Goal: Task Accomplishment & Management: Complete application form

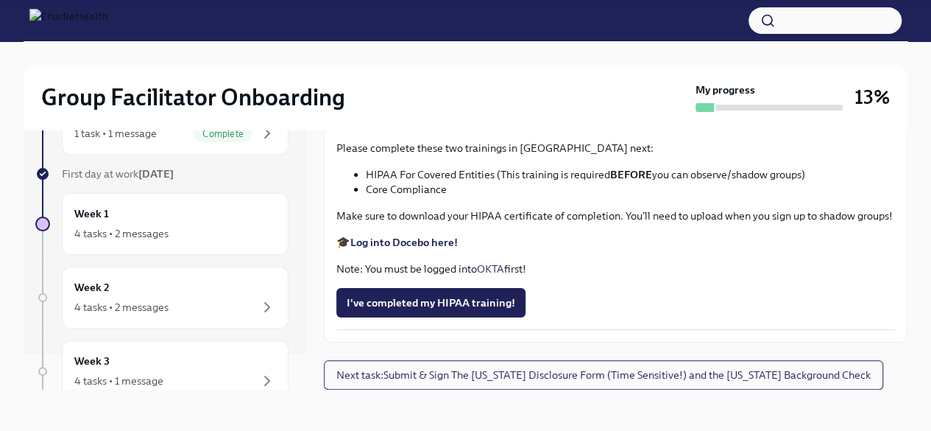
scroll to position [3419, 0]
click at [475, 310] on span "I've completed my HIPAA training!" at bounding box center [431, 302] width 169 height 15
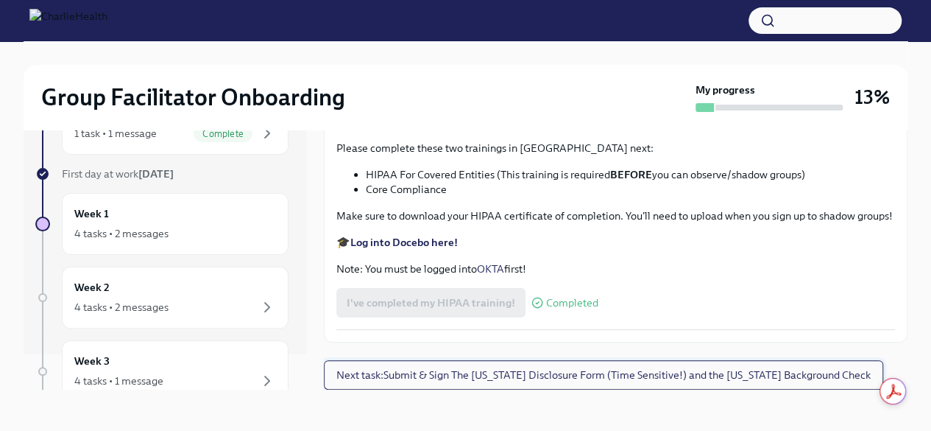
click at [599, 379] on span "Next task : Submit & Sign The [US_STATE] Disclosure Form (Time Sensitive!) and …" at bounding box center [603, 374] width 534 height 15
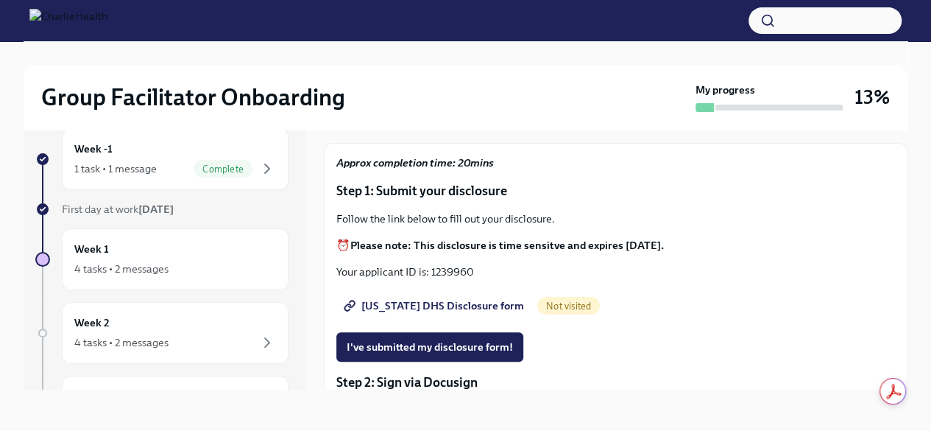
scroll to position [41, 0]
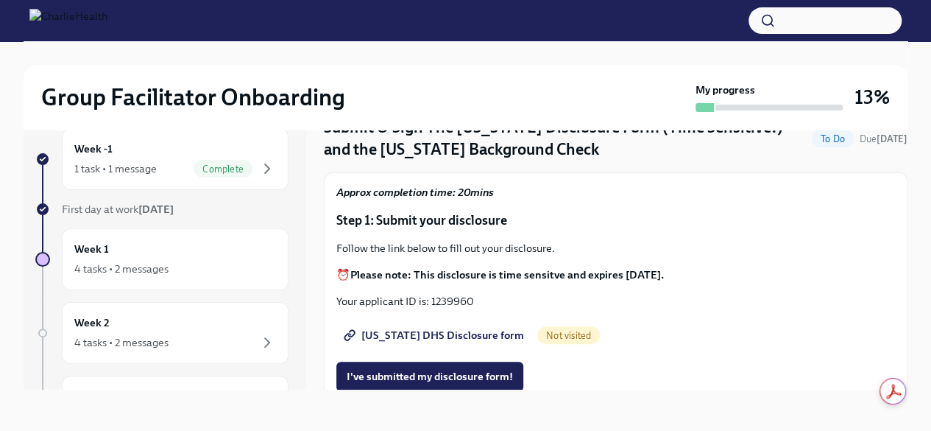
click at [450, 330] on span "[US_STATE] DHS Disclosure form" at bounding box center [435, 334] width 177 height 15
drag, startPoint x: 431, startPoint y: 300, endPoint x: 457, endPoint y: 295, distance: 26.3
click at [484, 301] on p "Your applicant ID is: 1239960" at bounding box center [615, 301] width 559 height 15
copy p "1239960"
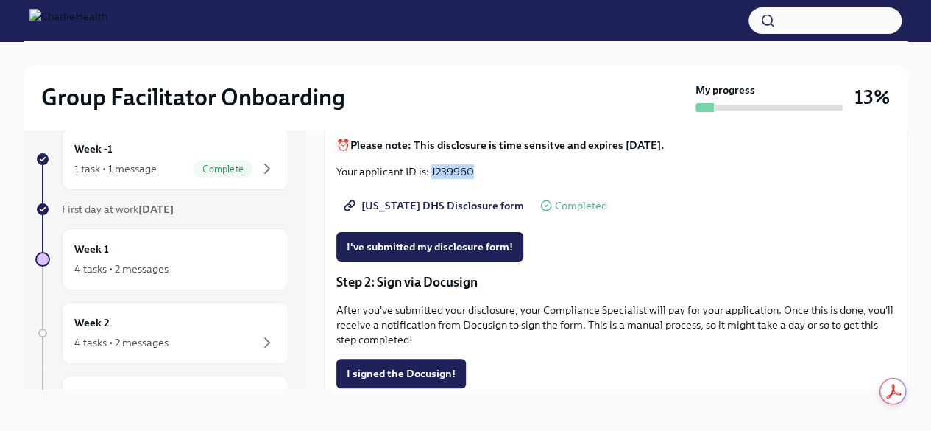
scroll to position [188, 0]
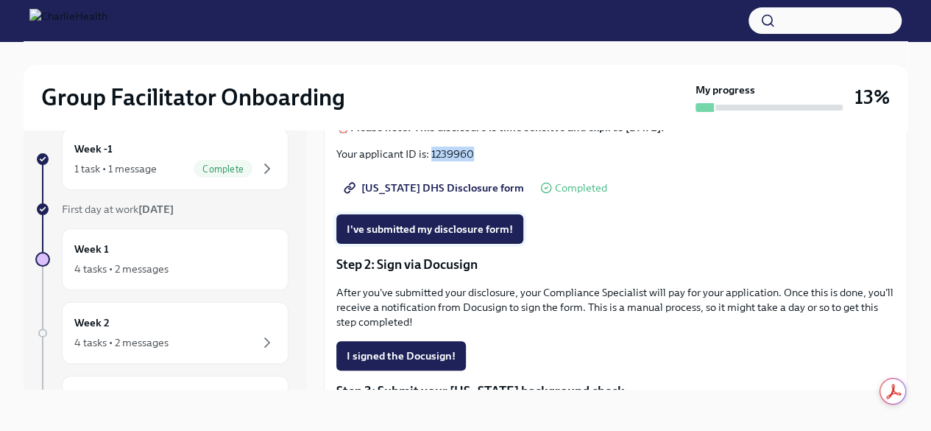
click at [506, 231] on span "I've submitted my disclosure form!" at bounding box center [430, 229] width 166 height 15
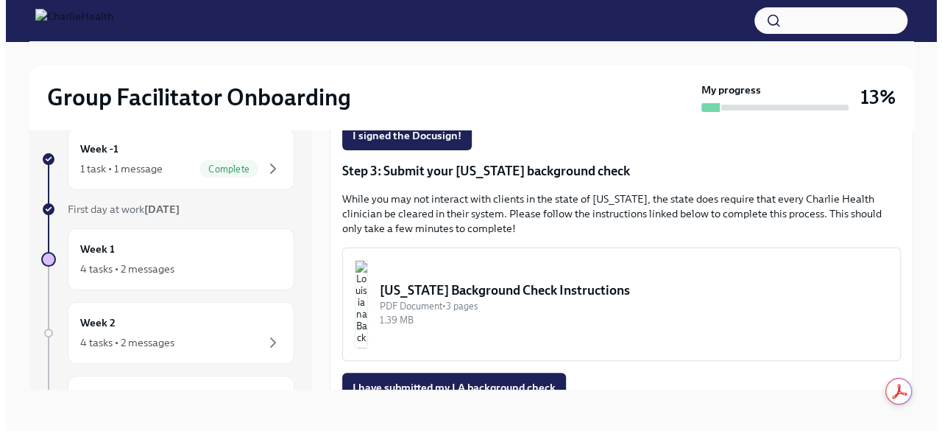
scroll to position [409, 0]
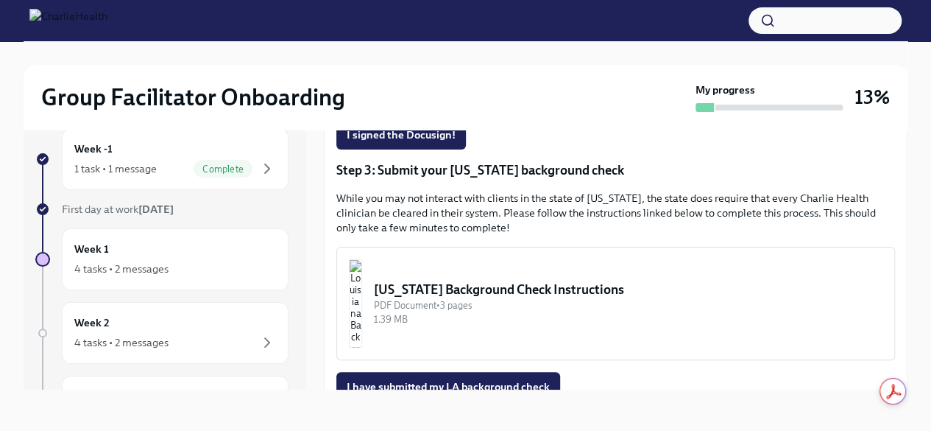
click at [483, 286] on div "[US_STATE] Background Check Instructions" at bounding box center [628, 289] width 509 height 18
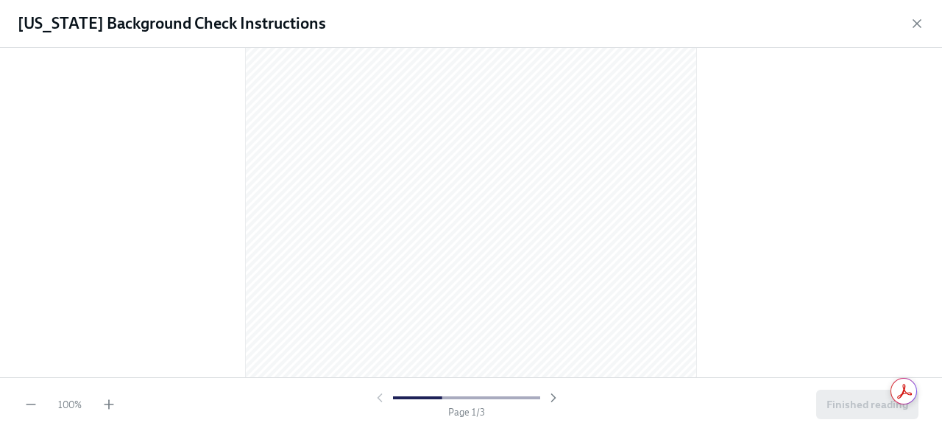
scroll to position [74, 0]
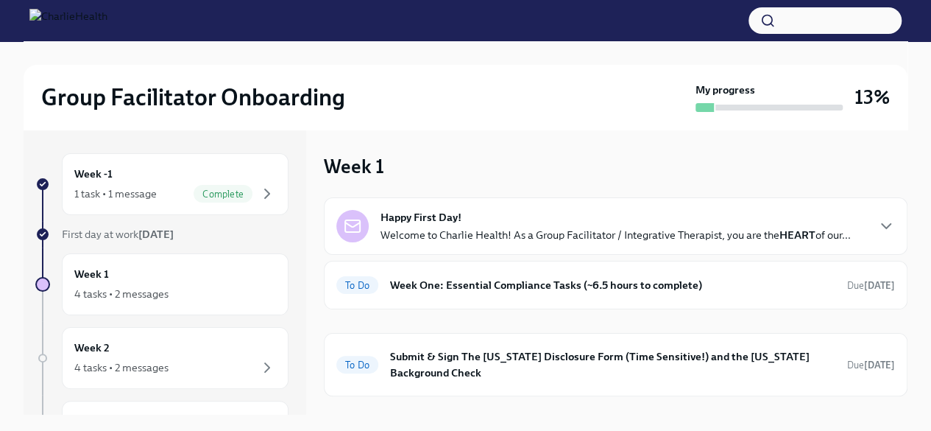
scroll to position [71, 0]
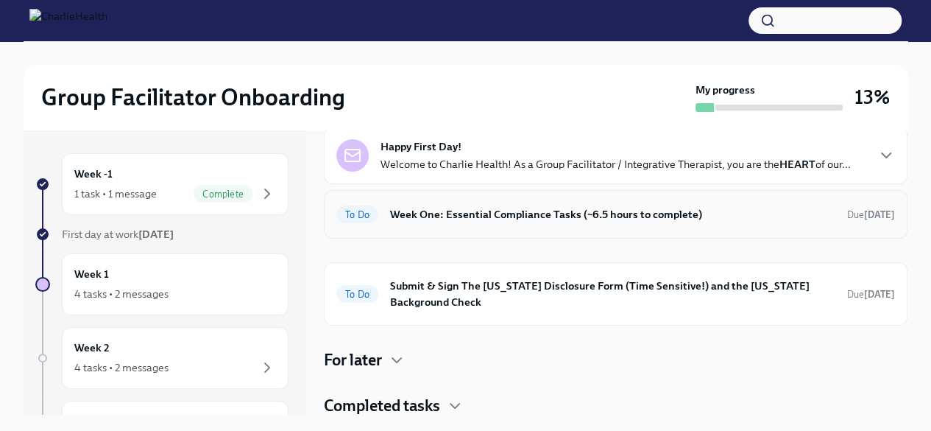
click at [681, 219] on h6 "Week One: Essential Compliance Tasks (~6.5 hours to complete)" at bounding box center [612, 214] width 445 height 16
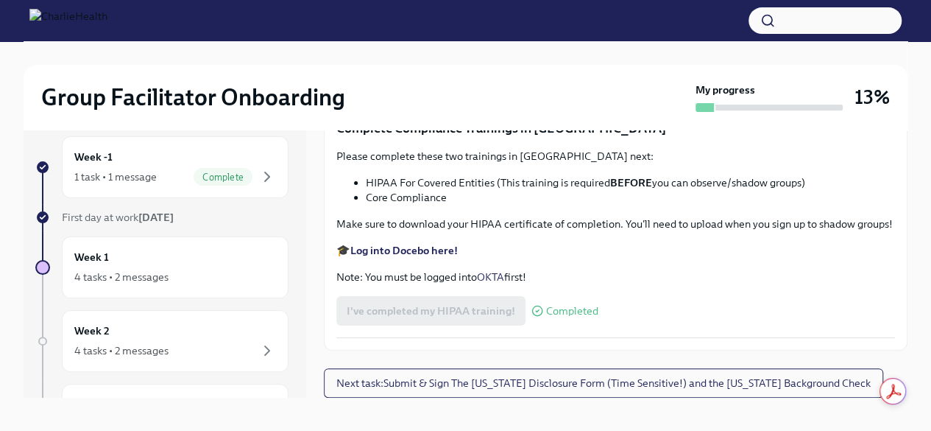
scroll to position [25, 0]
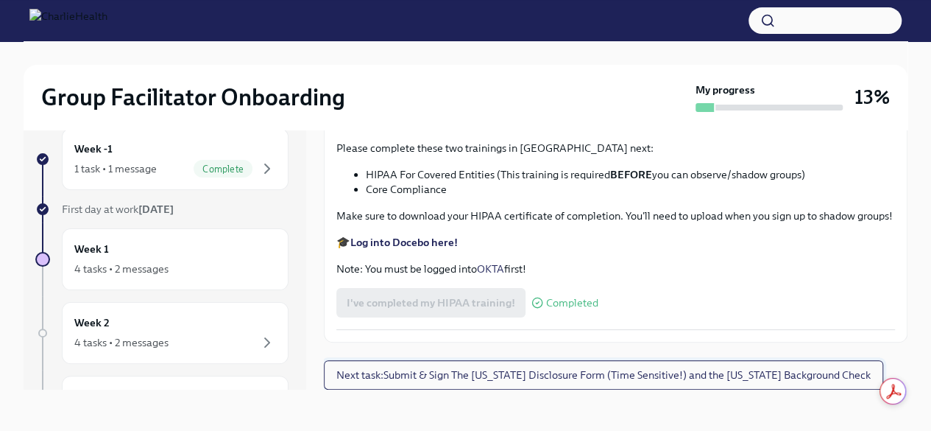
click at [696, 370] on span "Next task : Submit & Sign The [US_STATE] Disclosure Form (Time Sensitive!) and …" at bounding box center [603, 374] width 534 height 15
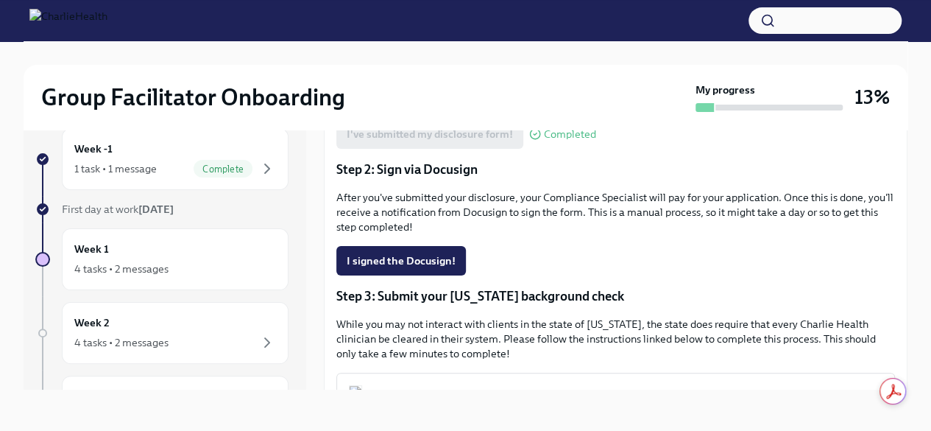
scroll to position [294, 0]
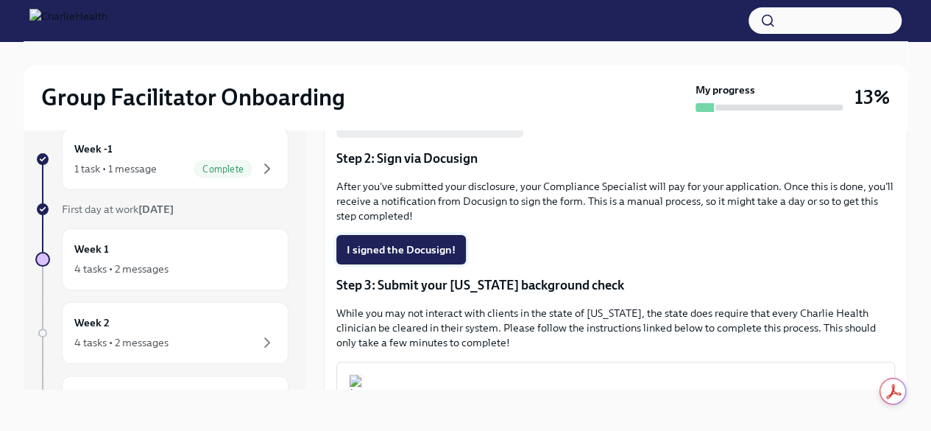
click at [450, 247] on span "I signed the Docusign!" at bounding box center [401, 249] width 109 height 15
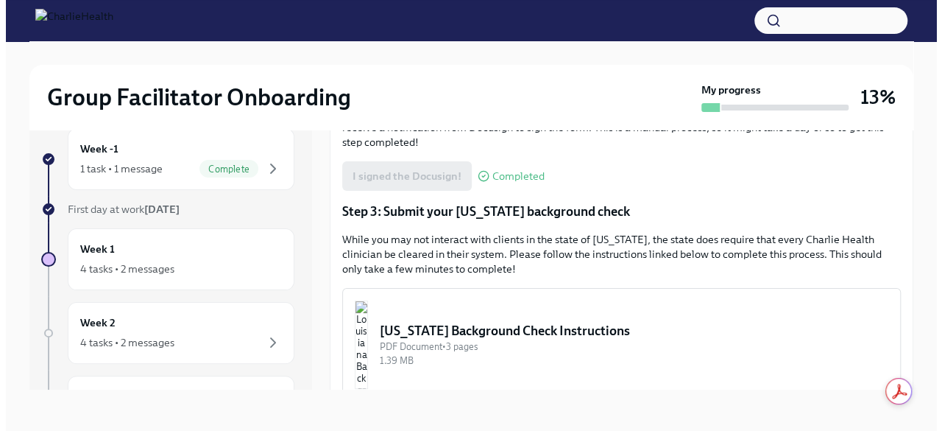
scroll to position [442, 0]
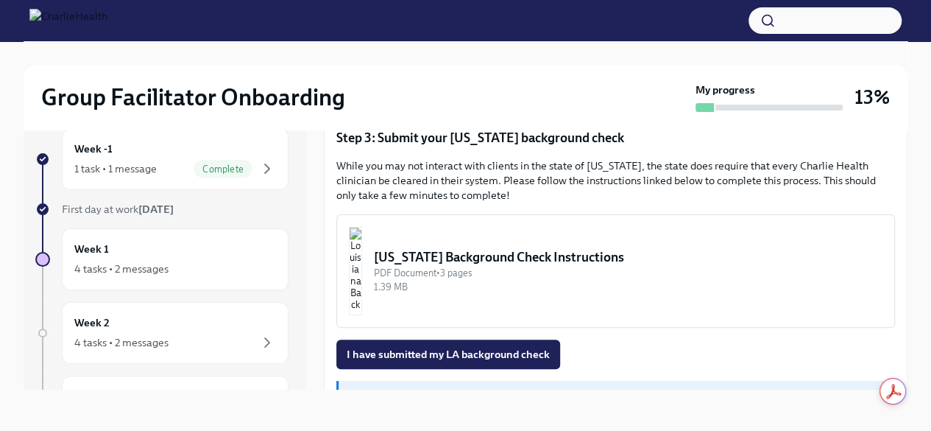
click at [453, 287] on div "1.39 MB" at bounding box center [628, 287] width 509 height 14
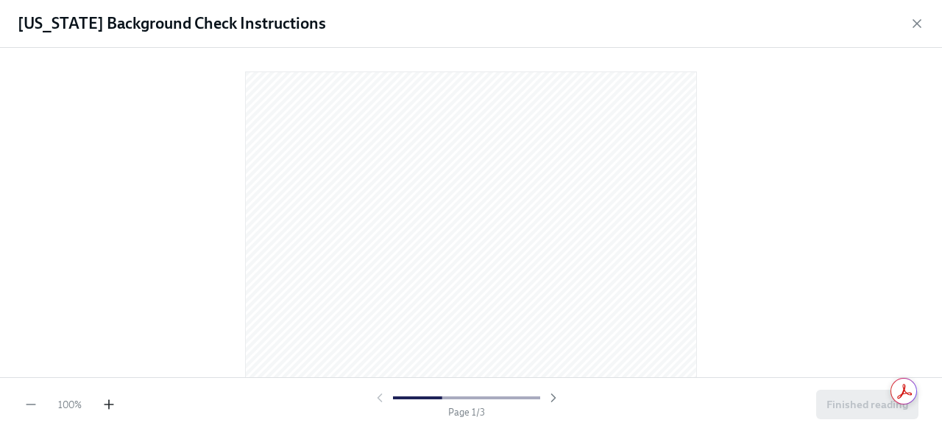
click at [105, 408] on icon "button" at bounding box center [109, 404] width 15 height 15
click at [105, 406] on icon "button" at bounding box center [109, 404] width 15 height 15
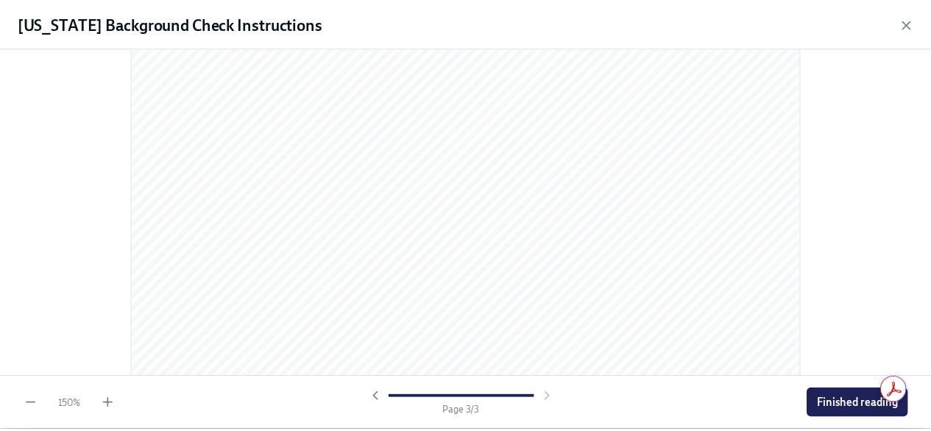
scroll to position [1940, 0]
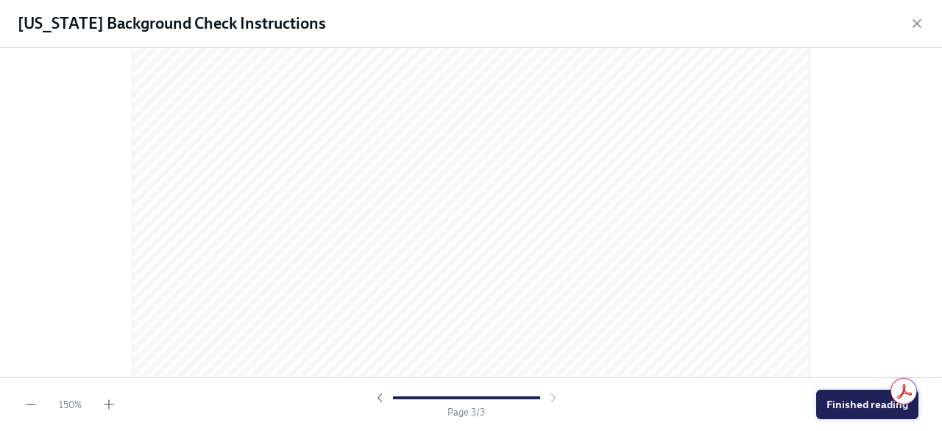
click at [829, 403] on span "Finished reading" at bounding box center [867, 404] width 82 height 15
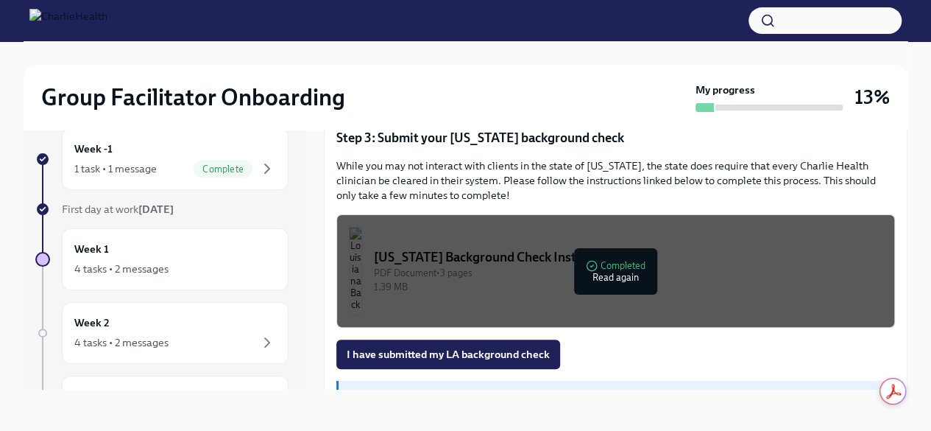
scroll to position [483, 0]
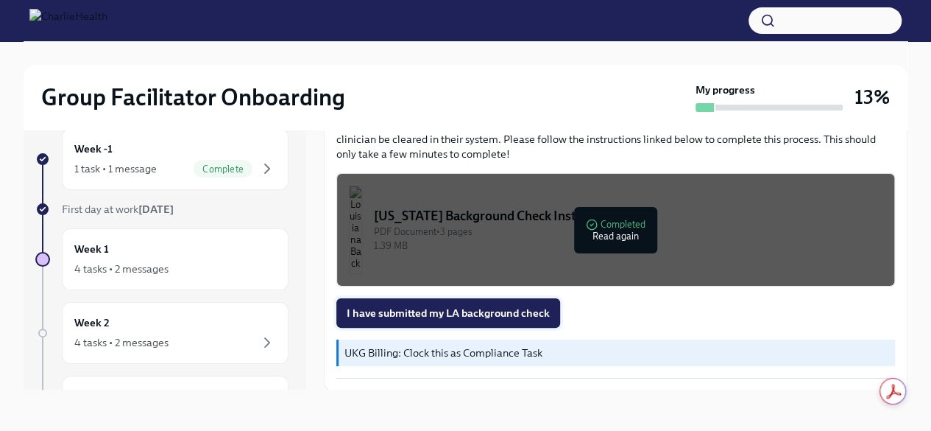
click at [406, 316] on span "I have submitted my LA background check" at bounding box center [448, 312] width 203 height 15
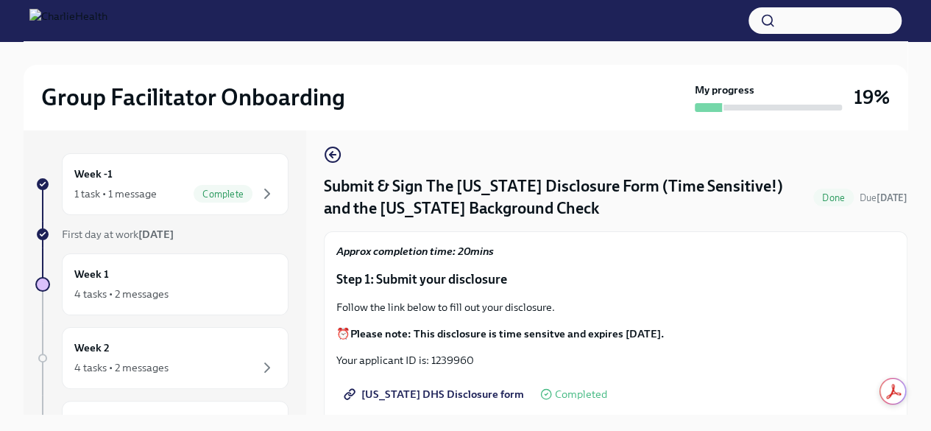
scroll to position [0, 0]
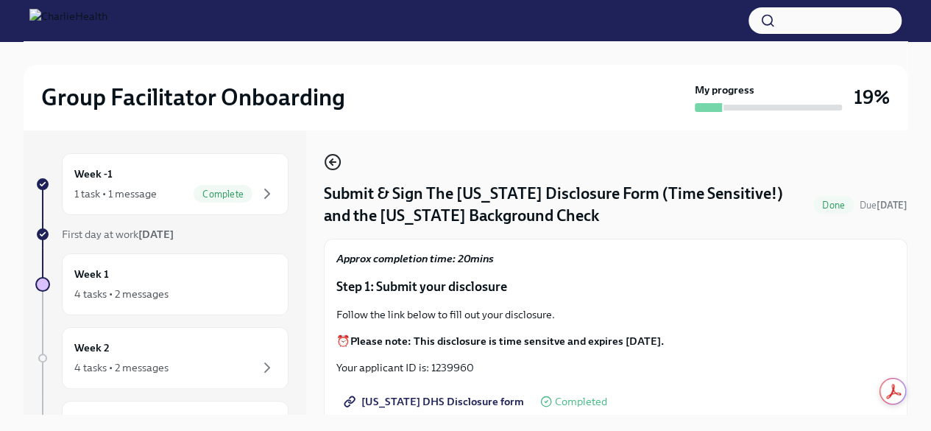
click at [336, 162] on icon "button" at bounding box center [333, 162] width 18 height 18
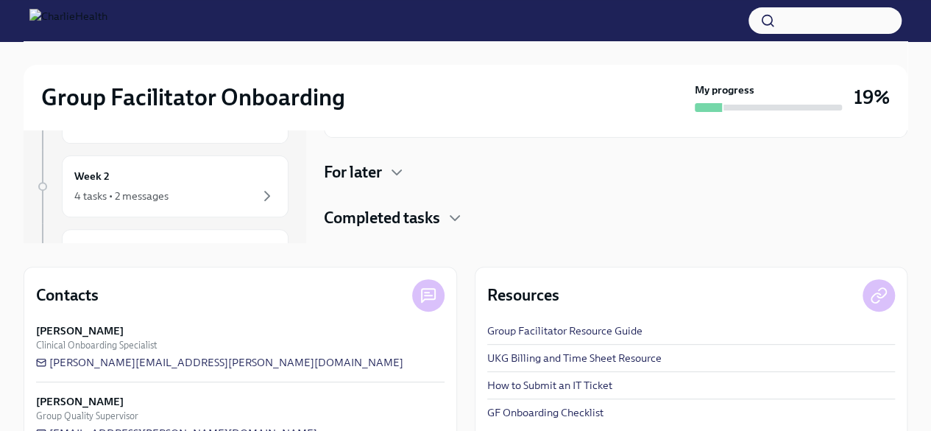
scroll to position [172, 0]
click at [431, 211] on h4 "Completed tasks" at bounding box center [382, 217] width 116 height 22
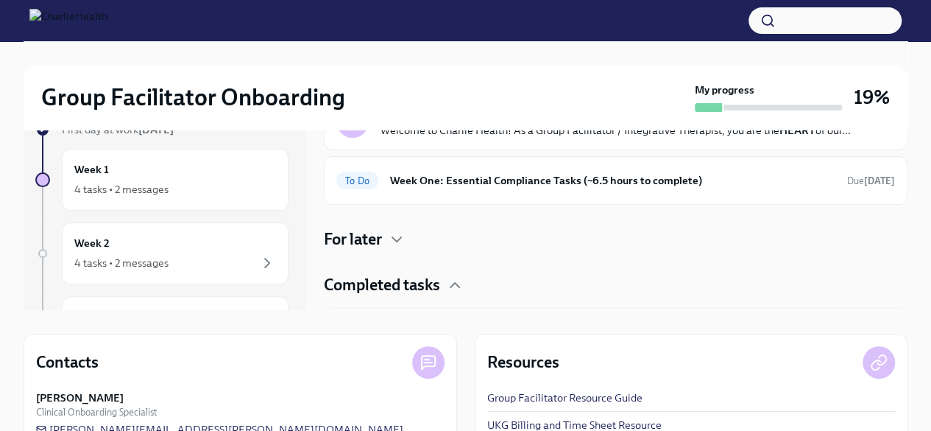
scroll to position [96, 0]
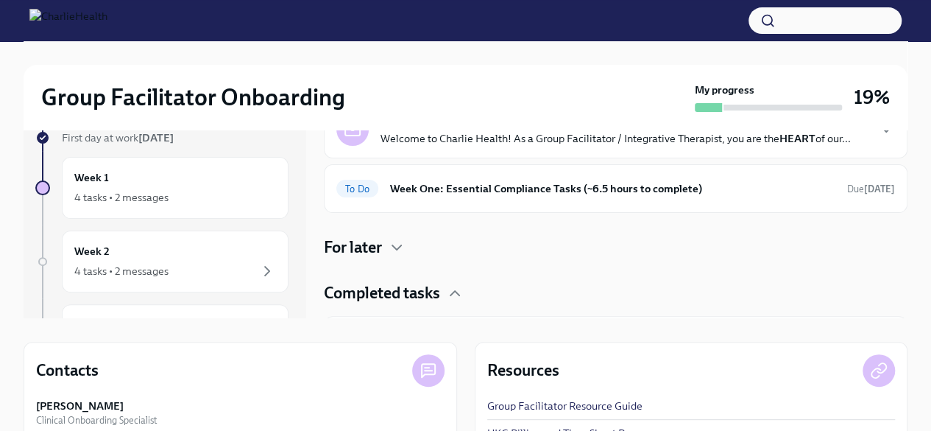
click at [422, 297] on h4 "Completed tasks" at bounding box center [382, 293] width 116 height 22
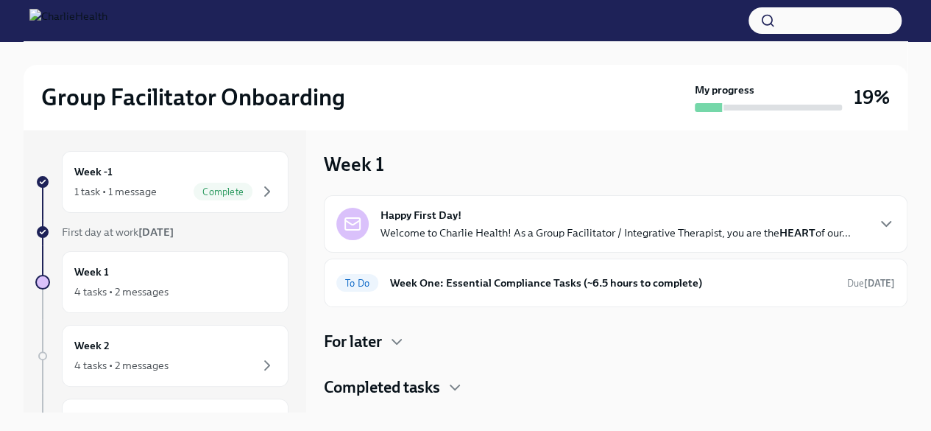
scroll to position [0, 0]
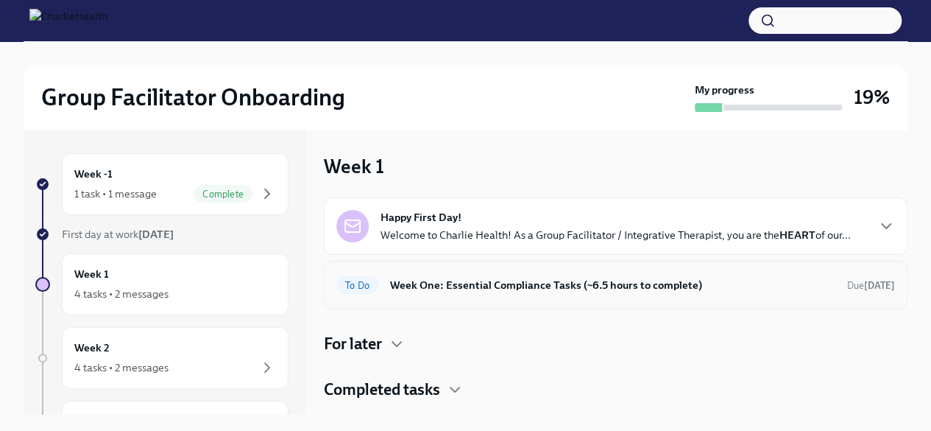
click at [418, 287] on h6 "Week One: Essential Compliance Tasks (~6.5 hours to complete)" at bounding box center [612, 285] width 445 height 16
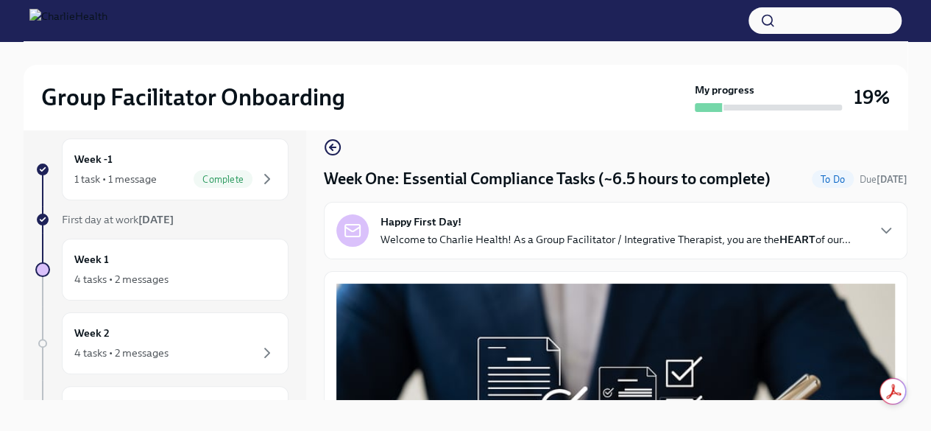
scroll to position [25, 0]
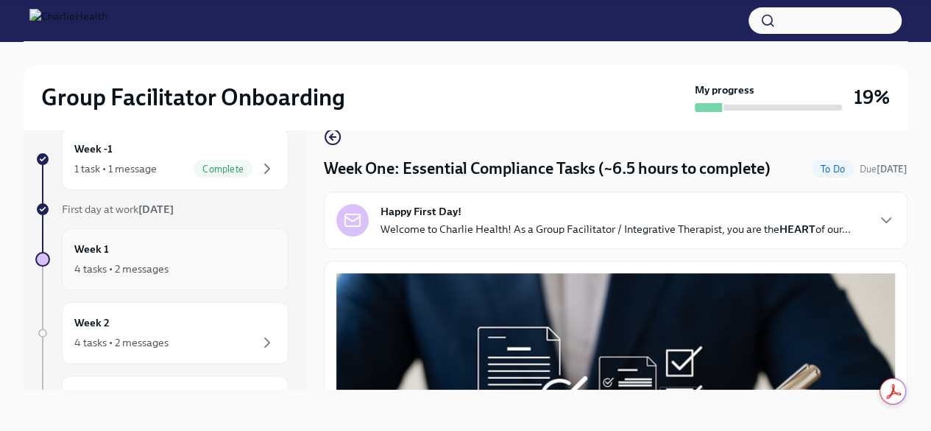
click at [141, 272] on div "4 tasks • 2 messages" at bounding box center [121, 268] width 94 height 15
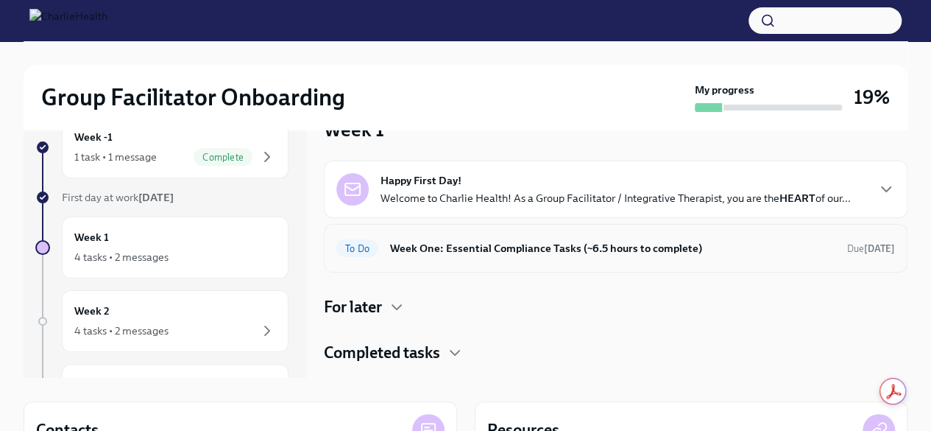
click at [447, 253] on h6 "Week One: Essential Compliance Tasks (~6.5 hours to complete)" at bounding box center [612, 248] width 445 height 16
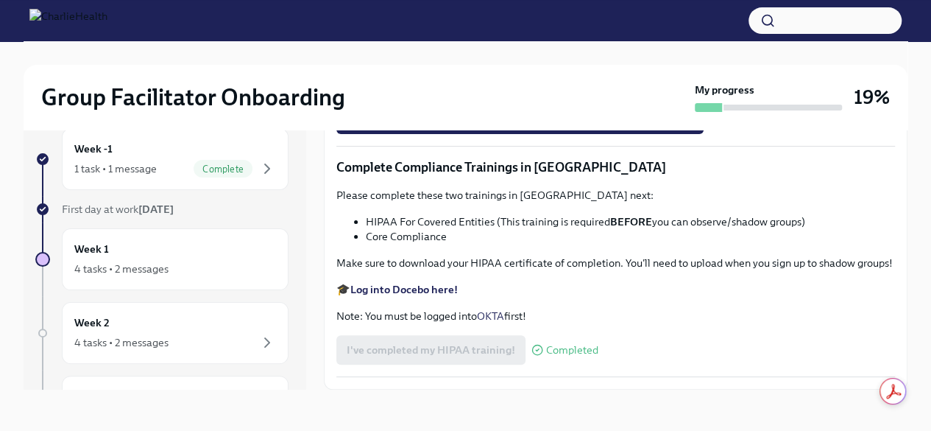
scroll to position [3372, 0]
click at [131, 271] on div "4 tasks • 2 messages" at bounding box center [121, 268] width 94 height 15
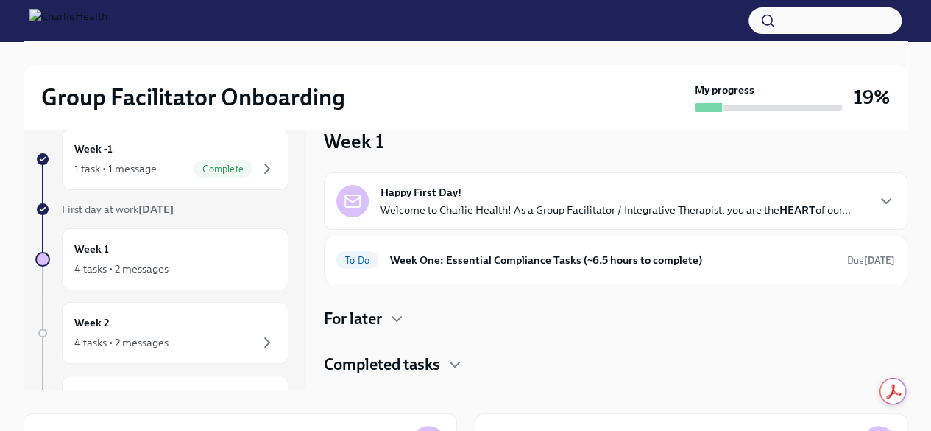
click at [419, 253] on h6 "Week One: Essential Compliance Tasks (~6.5 hours to complete)" at bounding box center [612, 260] width 445 height 16
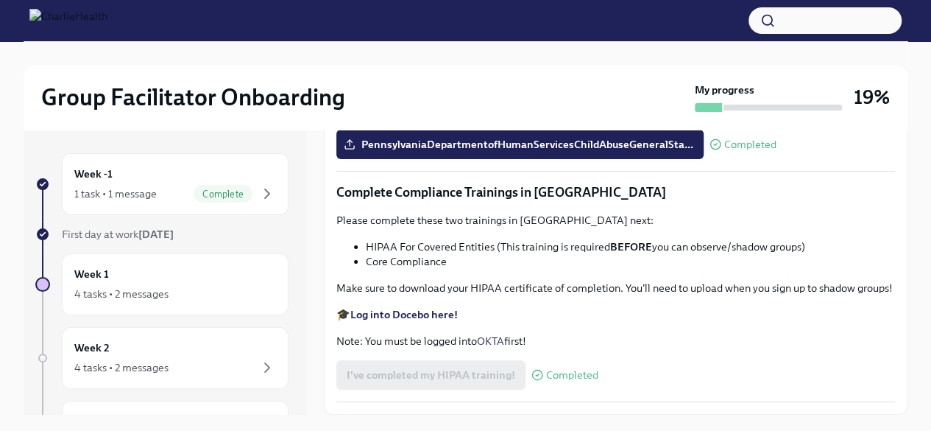
scroll to position [3372, 0]
click at [115, 288] on div "4 tasks • 2 messages" at bounding box center [121, 293] width 94 height 15
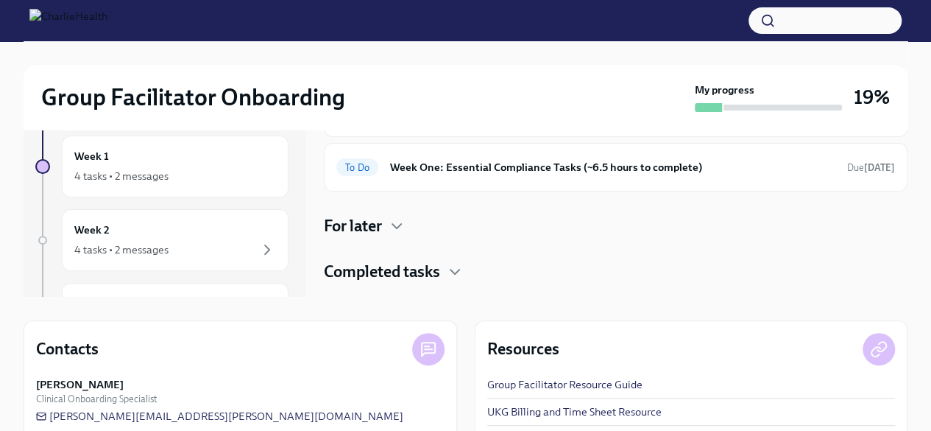
scroll to position [110, 0]
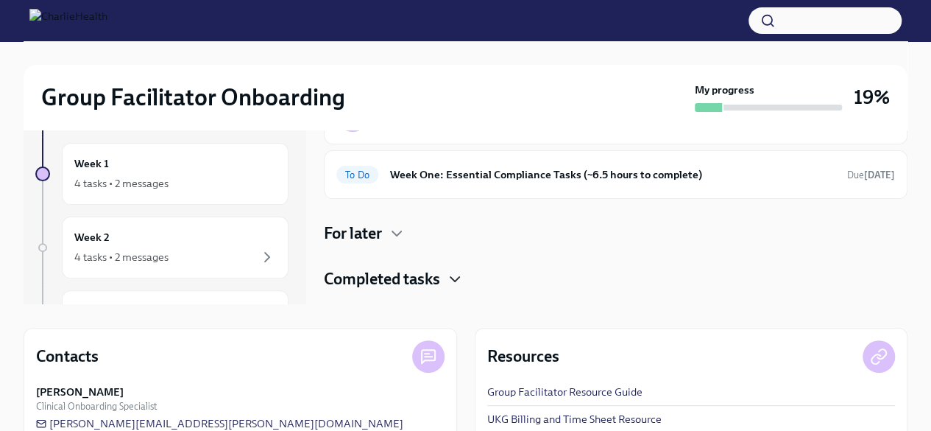
click at [450, 277] on icon "button" at bounding box center [455, 279] width 18 height 18
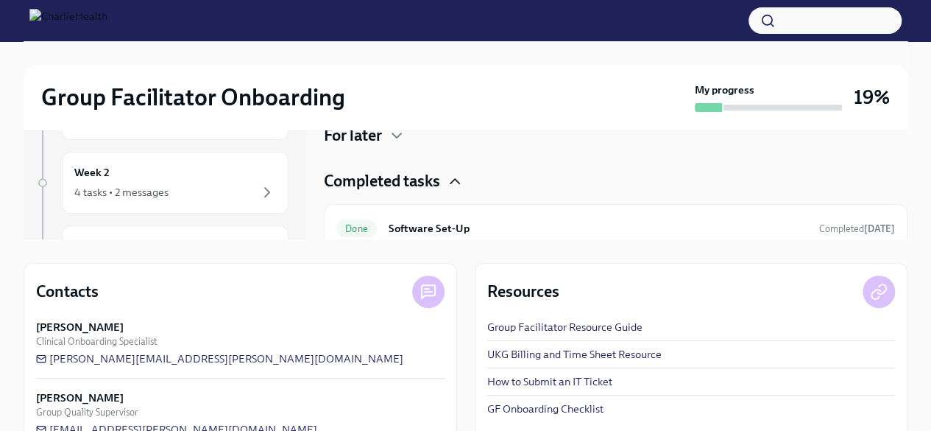
scroll to position [32, 0]
click at [453, 180] on icon "button" at bounding box center [455, 182] width 18 height 18
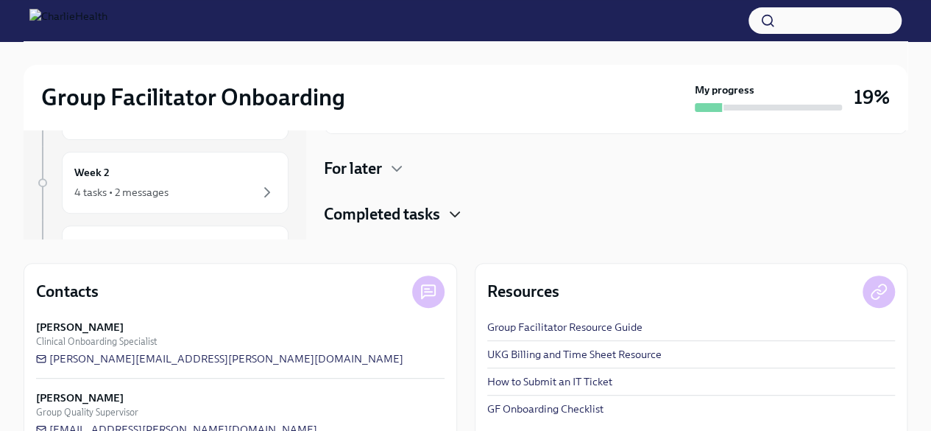
scroll to position [0, 0]
click at [400, 166] on icon "button" at bounding box center [396, 168] width 9 height 4
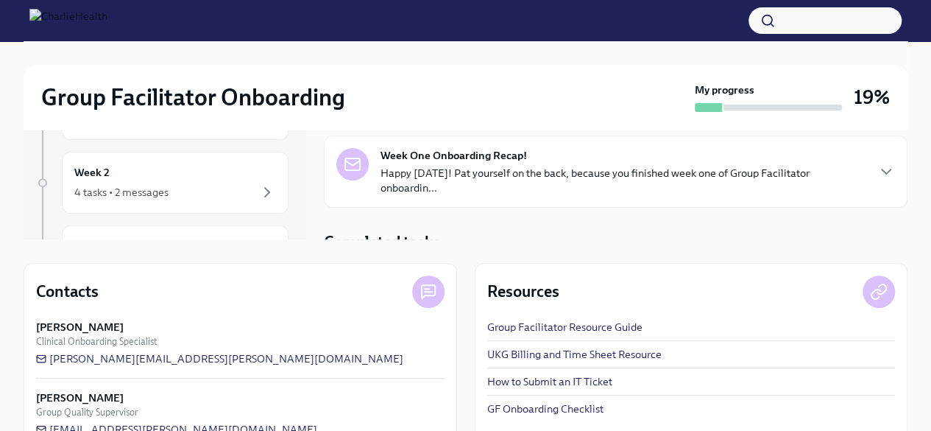
scroll to position [68, 0]
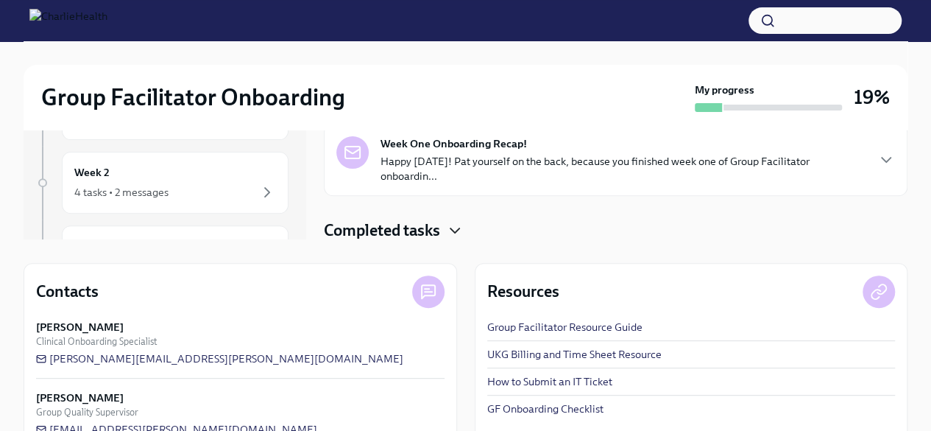
click at [578, 161] on p "Happy [DATE]! Pat yourself on the back, because you finished week one of Group …" at bounding box center [622, 168] width 485 height 29
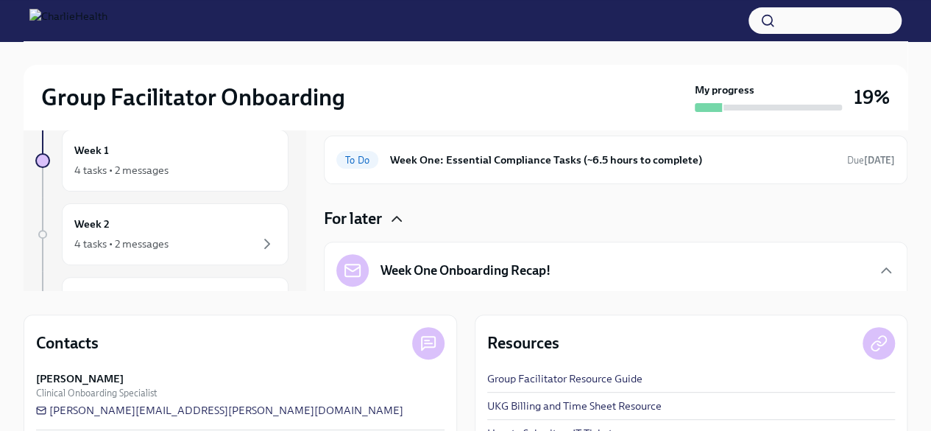
scroll to position [0, 0]
click at [853, 269] on div "Week One Onboarding Recap!" at bounding box center [615, 271] width 559 height 32
click at [877, 278] on icon "button" at bounding box center [886, 272] width 18 height 18
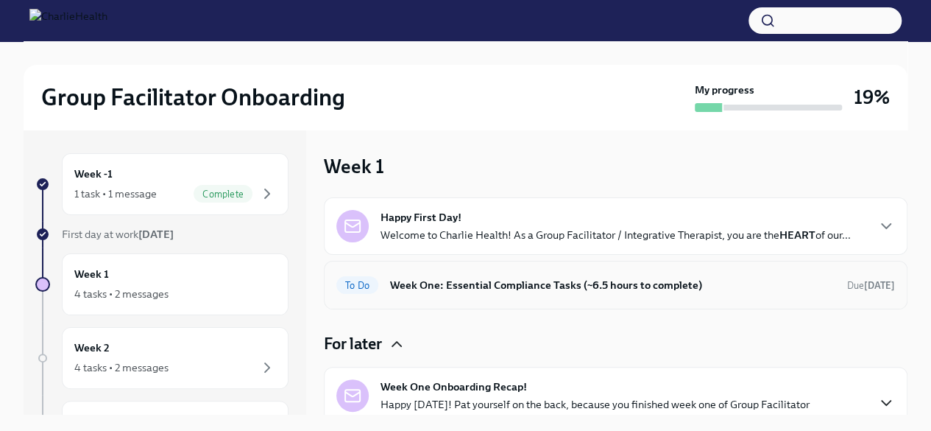
click at [366, 284] on span "To Do" at bounding box center [357, 285] width 42 height 11
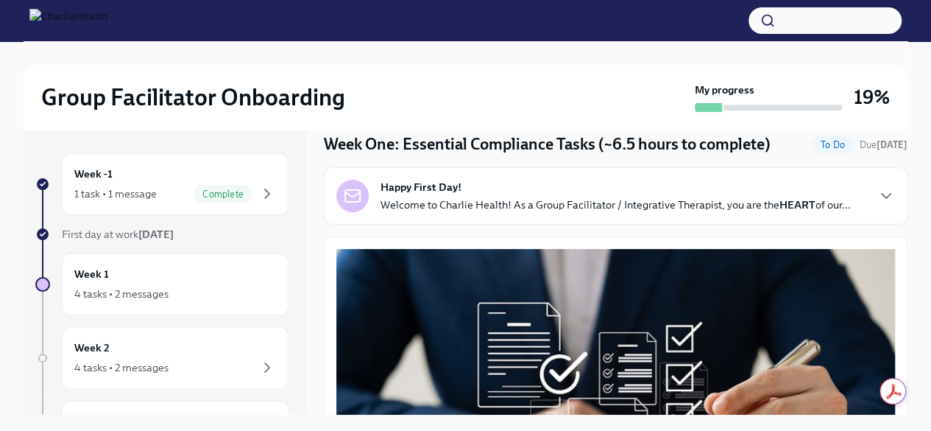
scroll to position [56, 0]
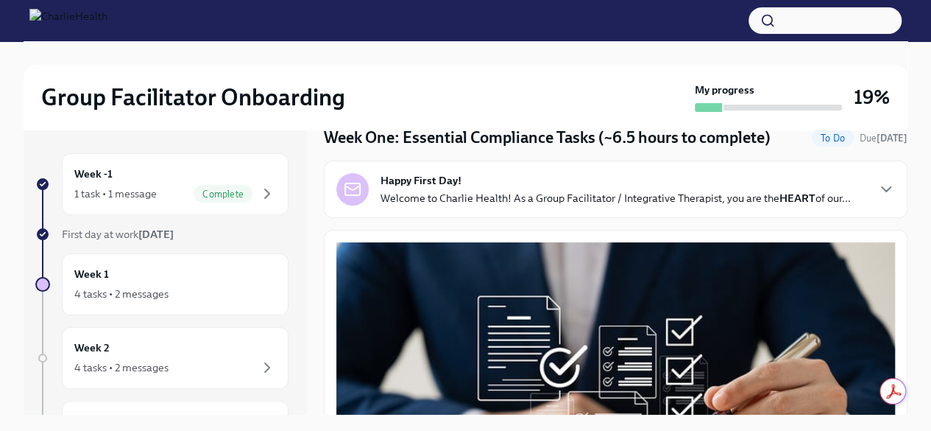
click at [417, 199] on p "Welcome to Charlie Health! As a Group Facilitator / Integrative Therapist, you …" at bounding box center [615, 198] width 470 height 15
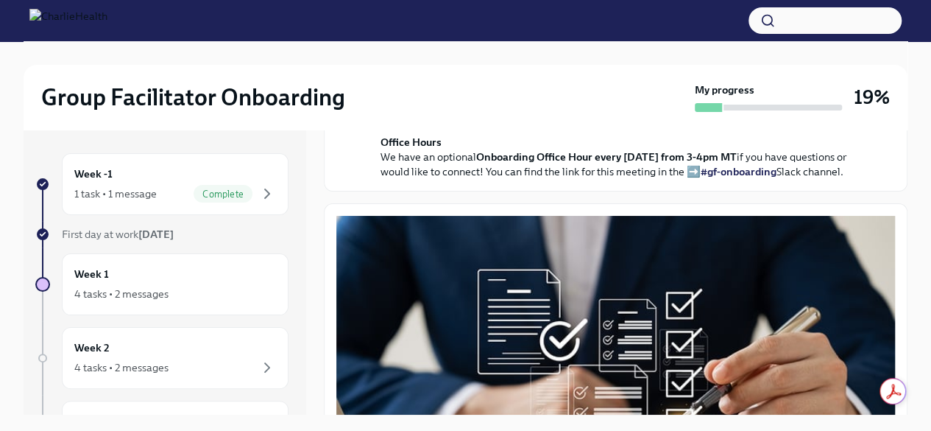
scroll to position [489, 0]
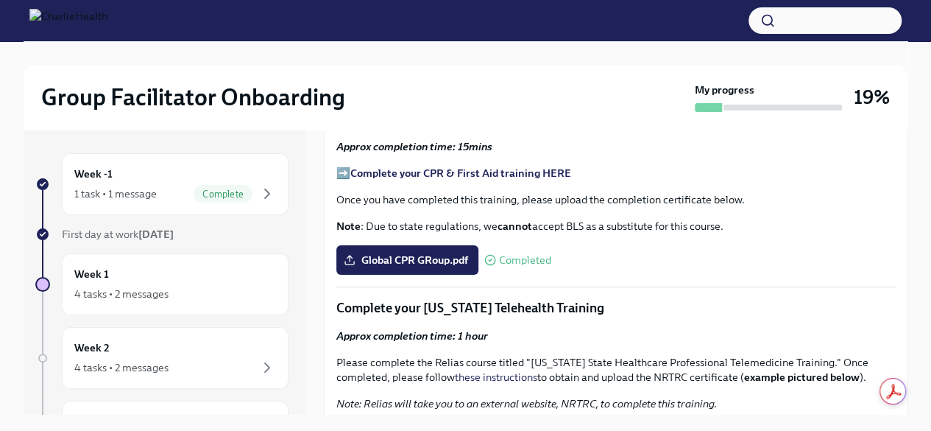
scroll to position [2323, 0]
